Goal: Information Seeking & Learning: Learn about a topic

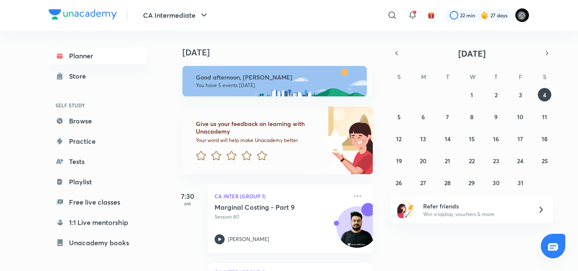
scroll to position [205, 0]
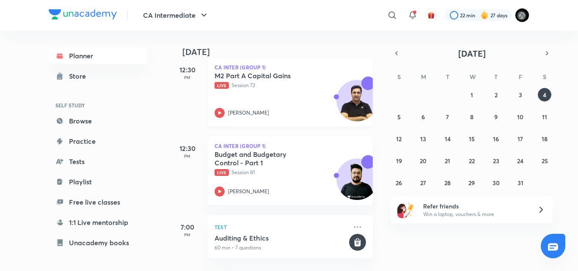
click at [295, 88] on p "Live Session 72" at bounding box center [281, 86] width 133 height 8
